Goal: Information Seeking & Learning: Learn about a topic

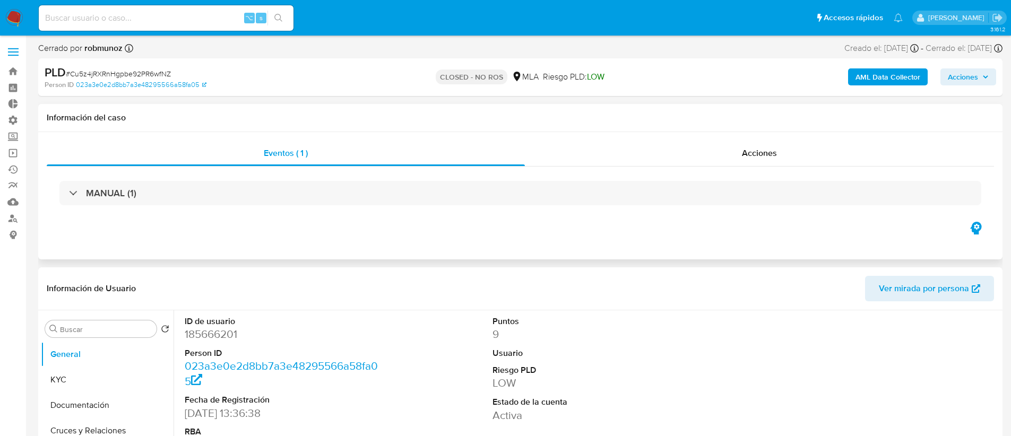
select select "10"
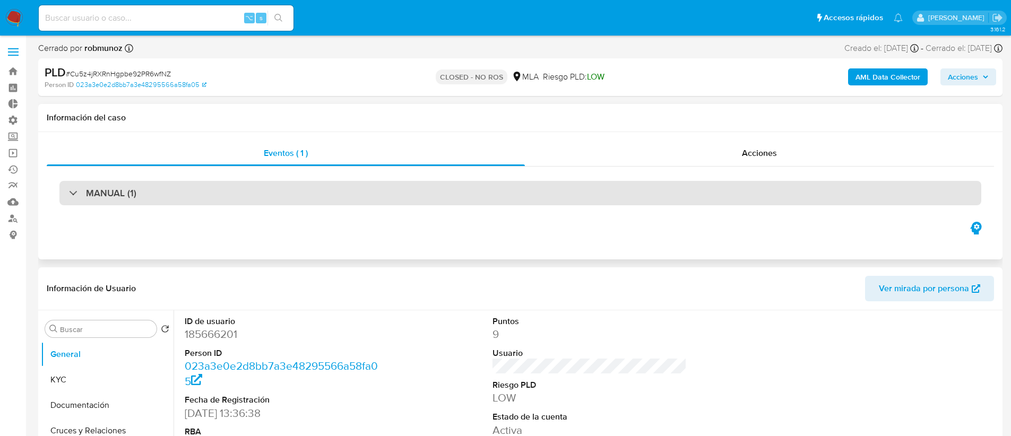
click at [239, 201] on div "MANUAL (1)" at bounding box center [520, 193] width 922 height 24
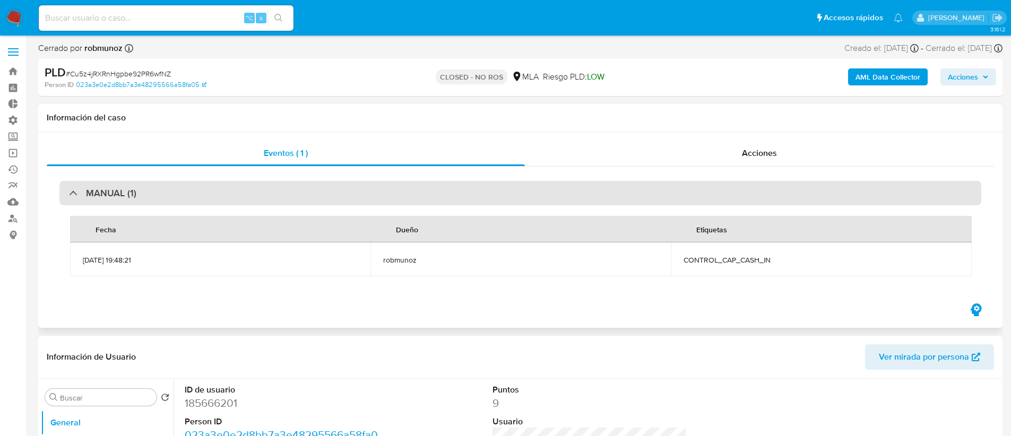
click at [239, 201] on div "MANUAL (1)" at bounding box center [520, 193] width 922 height 24
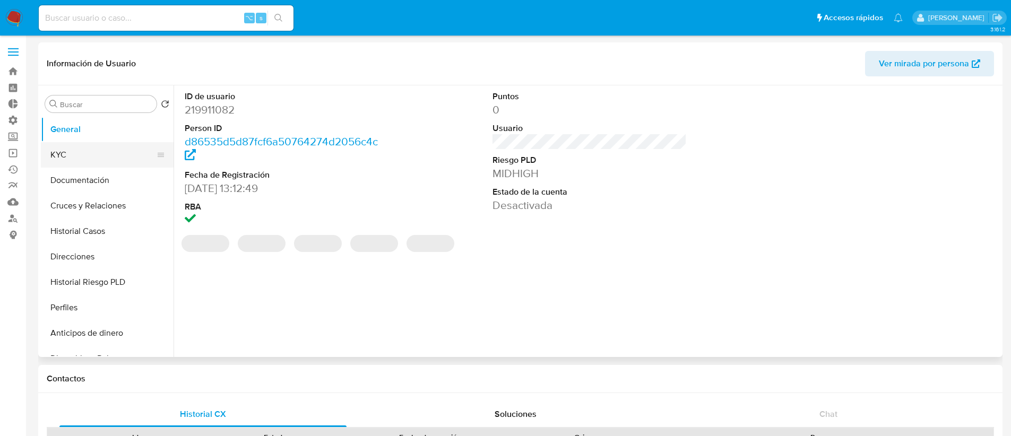
select select "10"
click at [100, 156] on button "KYC" at bounding box center [103, 154] width 124 height 25
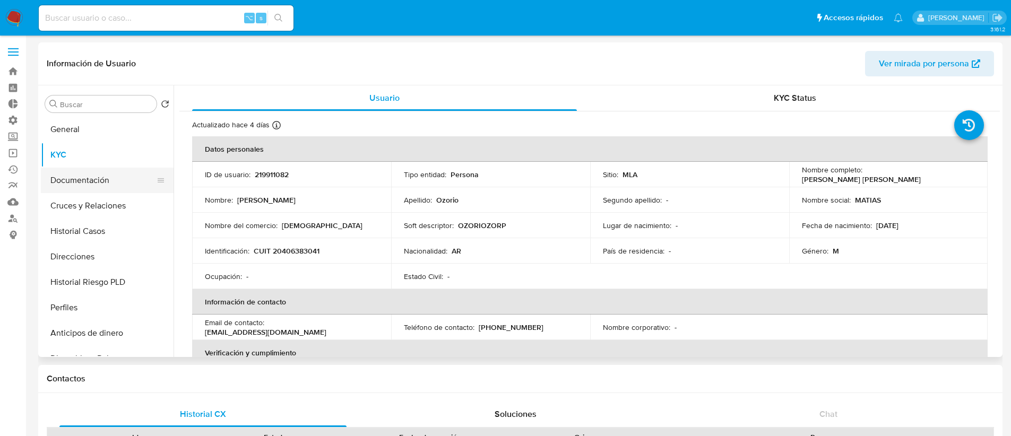
click at [132, 186] on button "Documentación" at bounding box center [103, 180] width 124 height 25
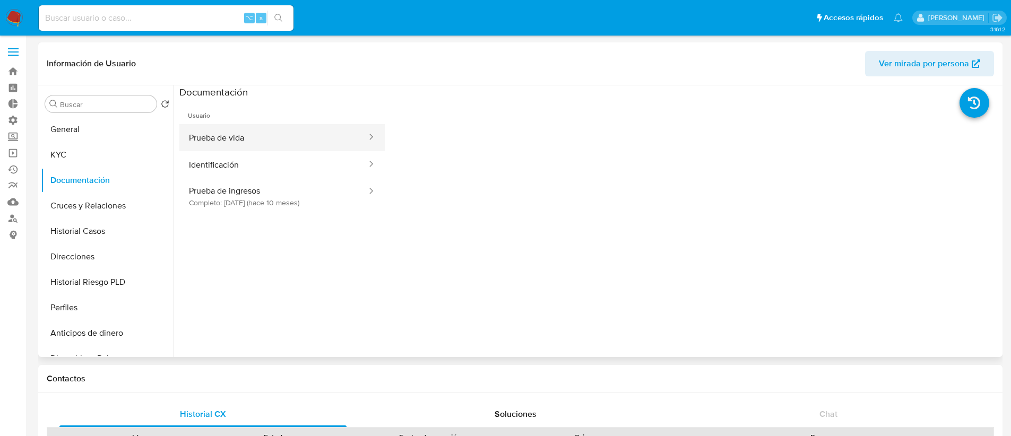
click at [251, 143] on button "Prueba de vida" at bounding box center [273, 137] width 188 height 27
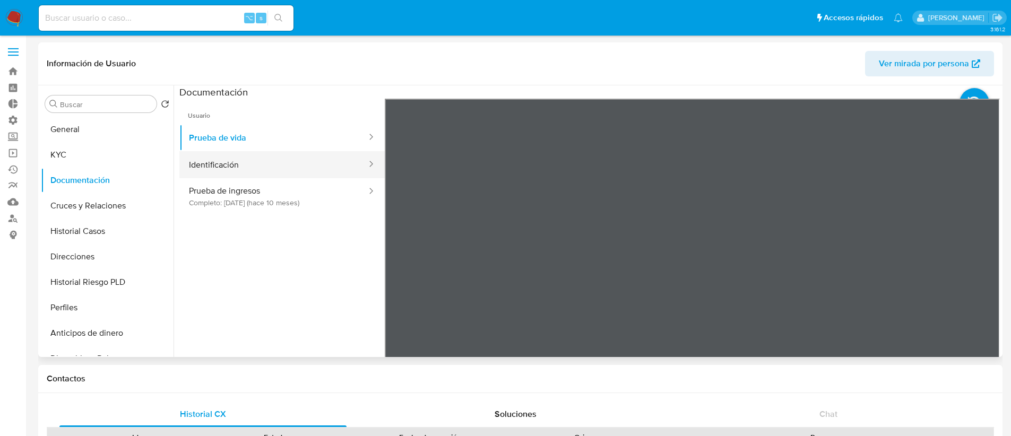
click at [295, 172] on button "Identificación" at bounding box center [273, 164] width 188 height 27
click at [983, 272] on icon at bounding box center [986, 271] width 6 height 11
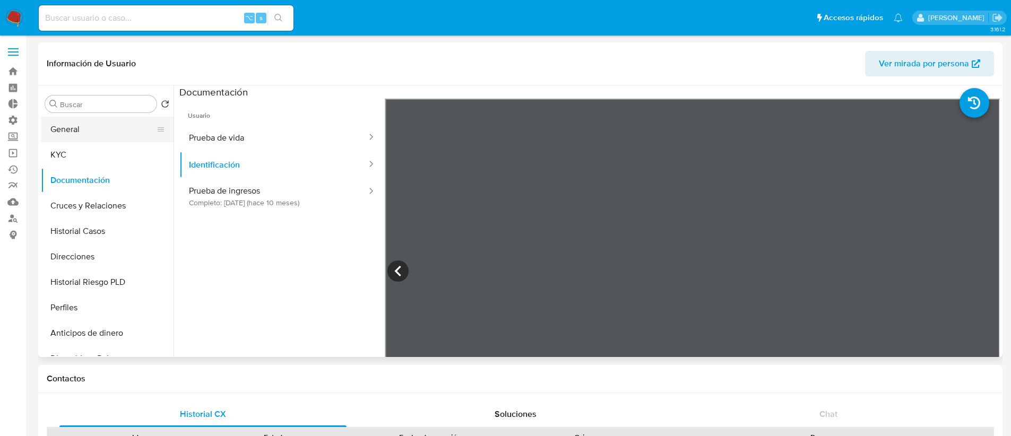
click at [71, 131] on button "General" at bounding box center [103, 129] width 124 height 25
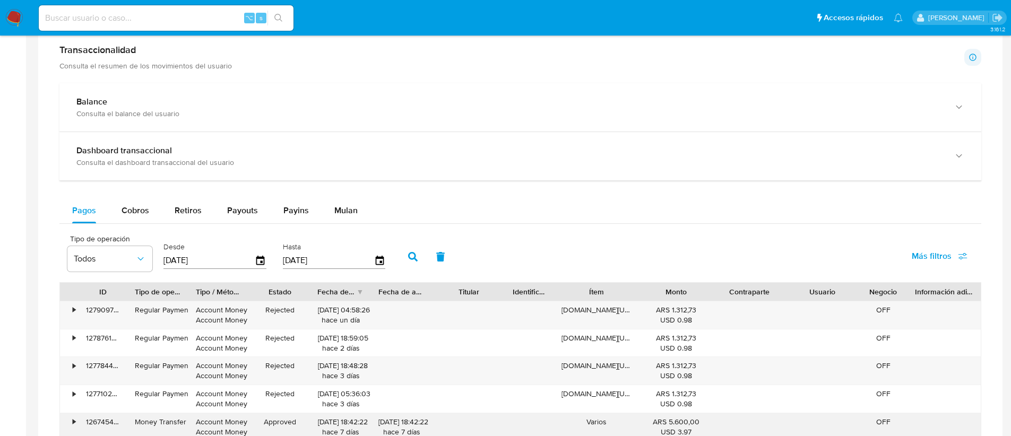
scroll to position [578, 0]
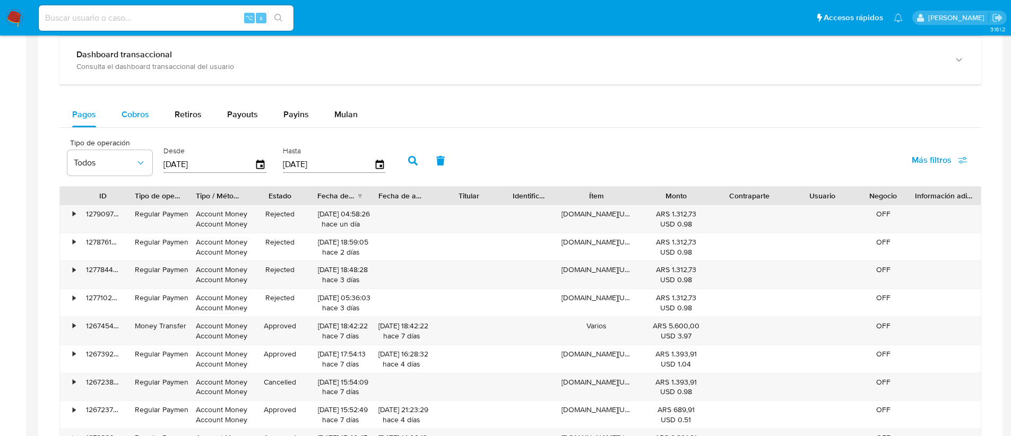
click at [122, 114] on span "Cobros" at bounding box center [136, 114] width 28 height 12
select select "10"
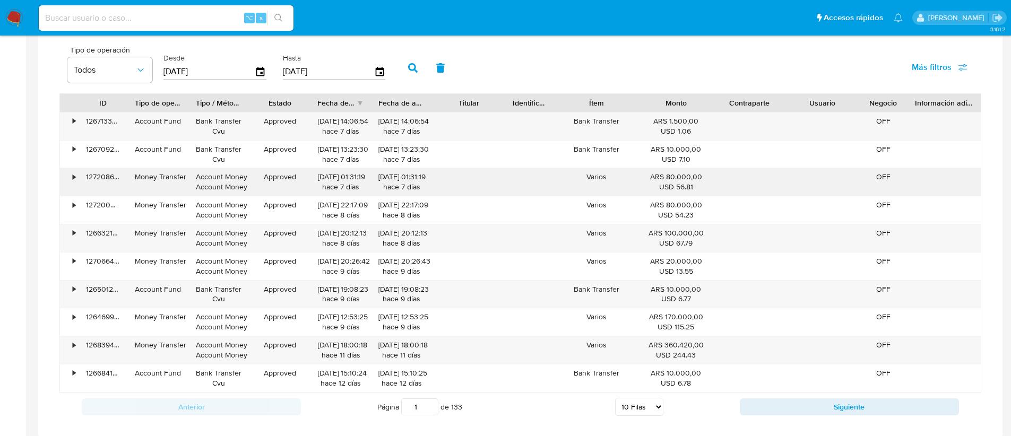
scroll to position [681, 0]
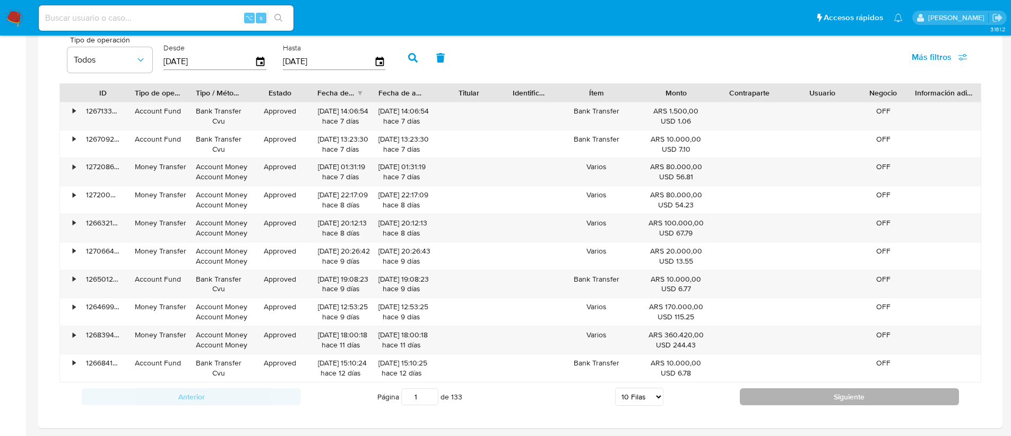
click at [807, 393] on button "Siguiente" at bounding box center [849, 396] width 219 height 17
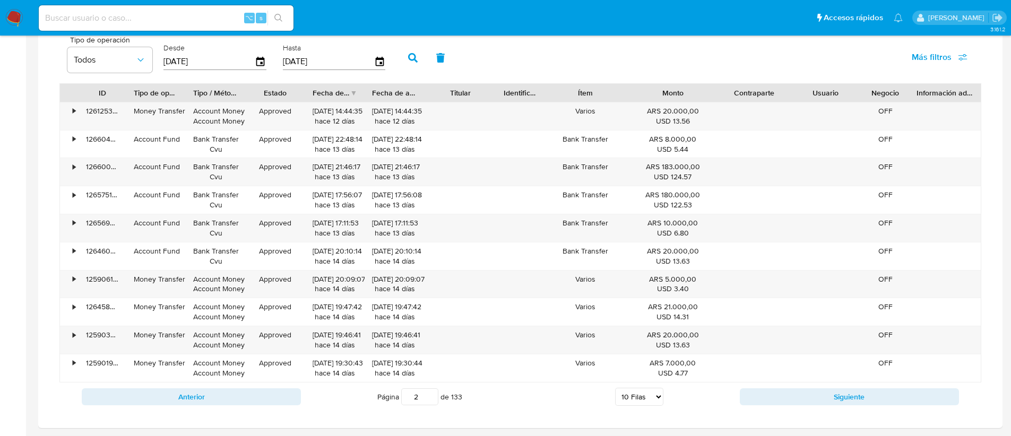
drag, startPoint x: 715, startPoint y: 86, endPoint x: 733, endPoint y: 89, distance: 18.2
click at [733, 89] on div "ID Tipo de operación Tipo / Método Estado Fecha de creación Fecha de aprobación…" at bounding box center [520, 93] width 921 height 18
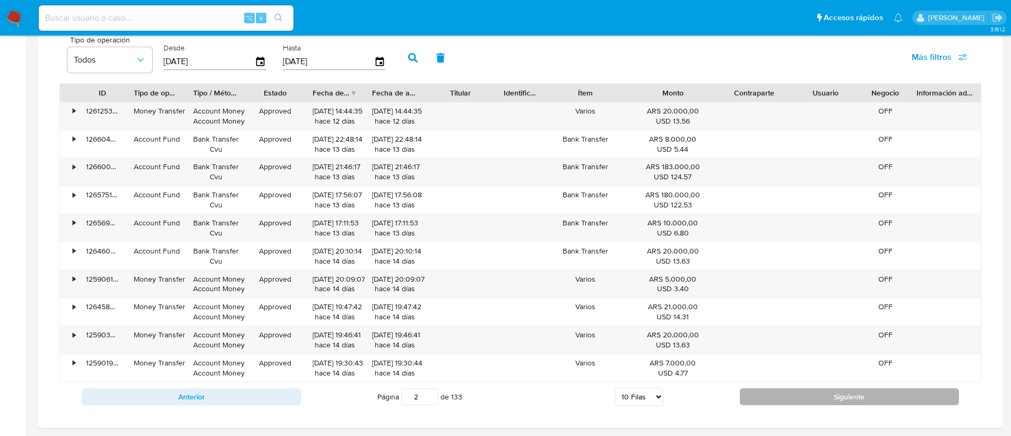
click at [778, 399] on button "Siguiente" at bounding box center [849, 396] width 219 height 17
type input "3"
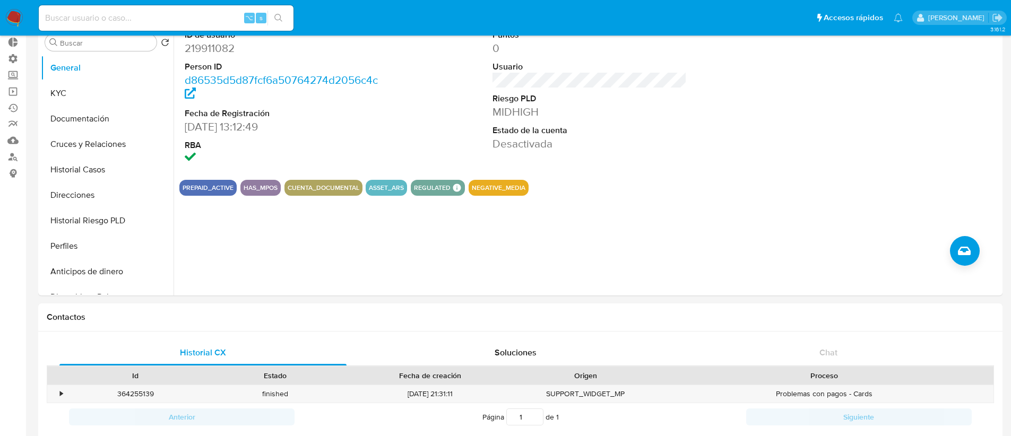
scroll to position [0, 0]
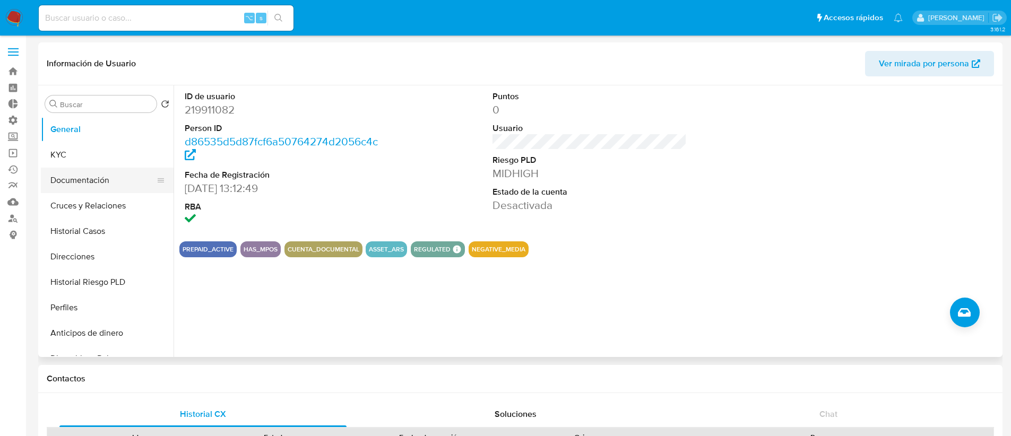
click at [95, 174] on button "Documentación" at bounding box center [103, 180] width 124 height 25
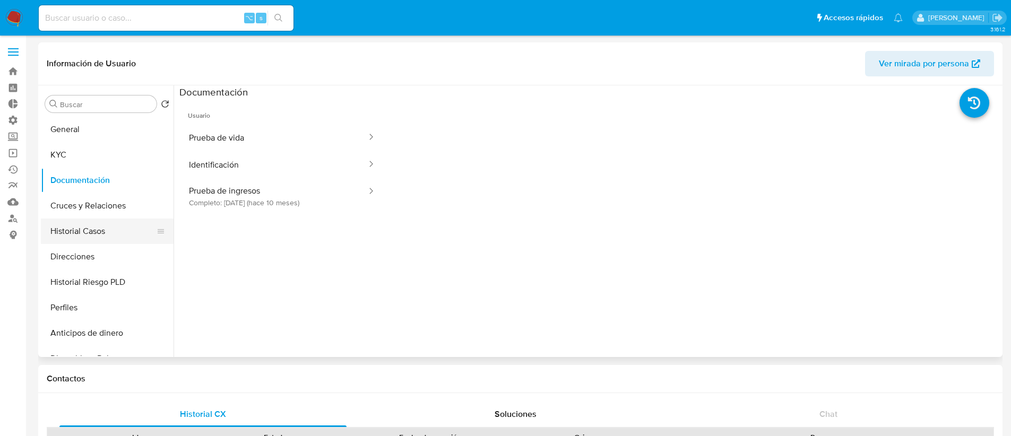
click at [97, 227] on button "Historial Casos" at bounding box center [103, 231] width 124 height 25
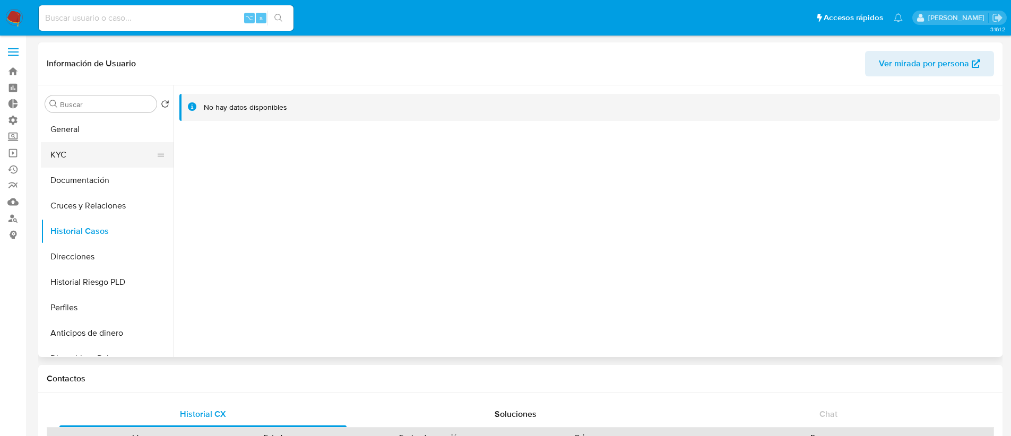
click at [96, 157] on button "KYC" at bounding box center [103, 154] width 124 height 25
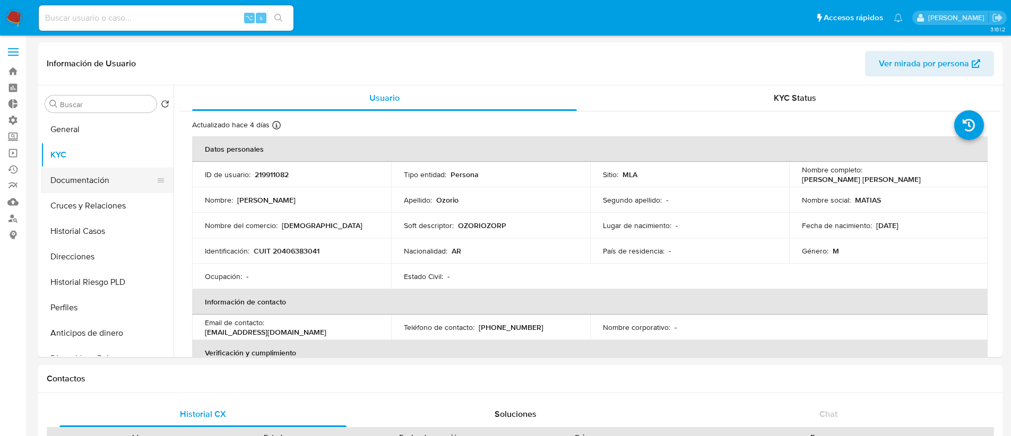
click at [95, 175] on button "Documentación" at bounding box center [103, 180] width 124 height 25
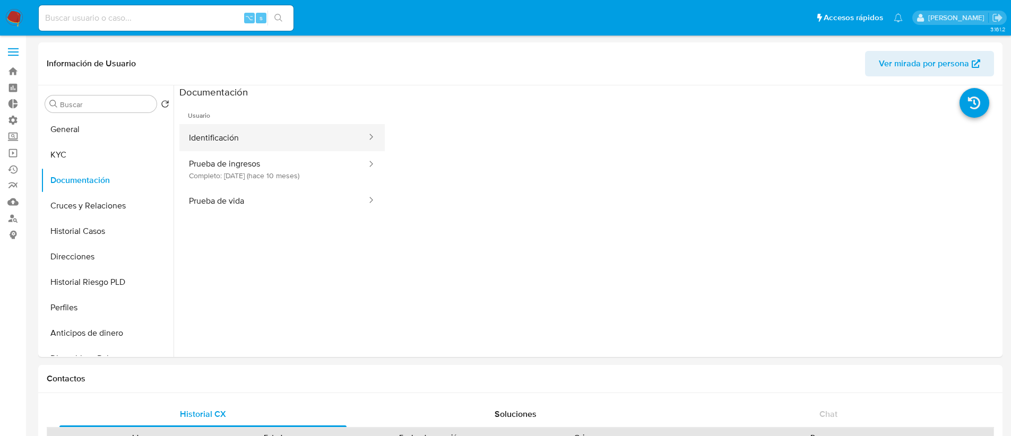
click at [289, 126] on button "Identificación" at bounding box center [273, 137] width 188 height 27
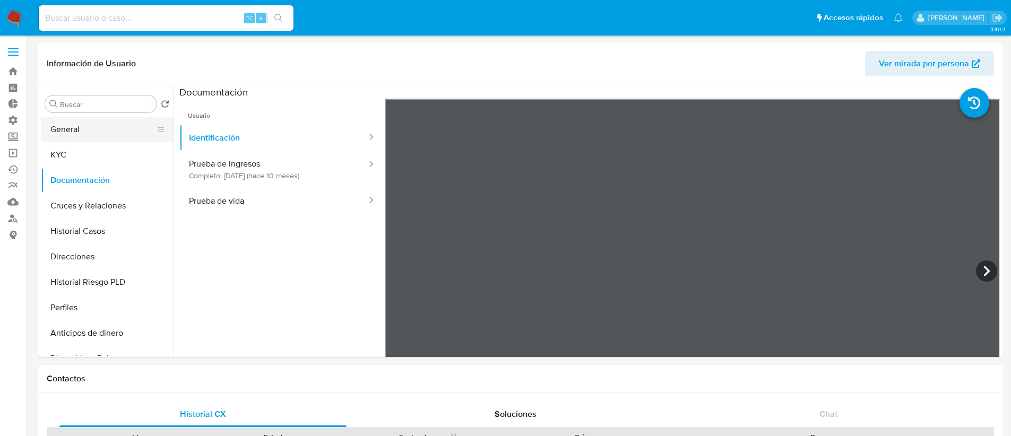
click at [101, 132] on button "General" at bounding box center [103, 129] width 124 height 25
